Goal: Check status

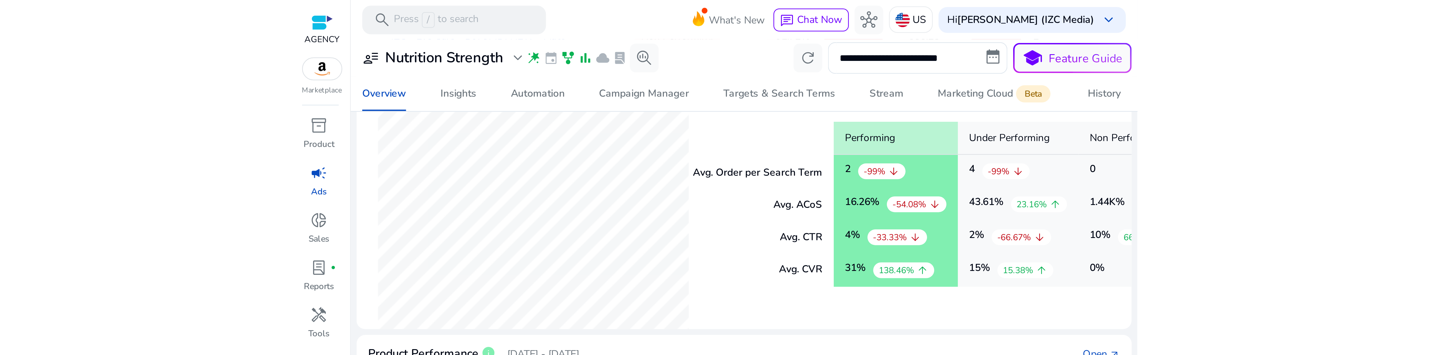
scroll to position [24, 0]
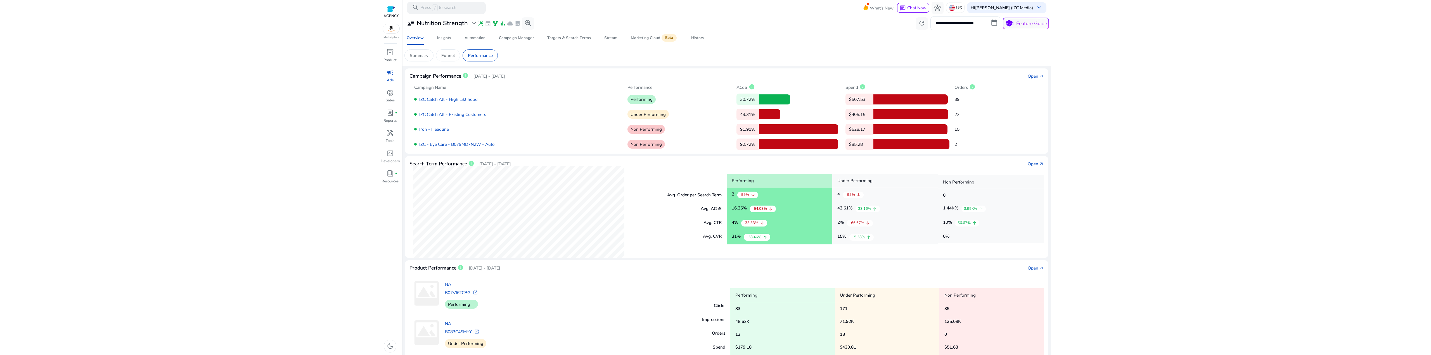
scroll to position [24, 0]
